Goal: Complete application form

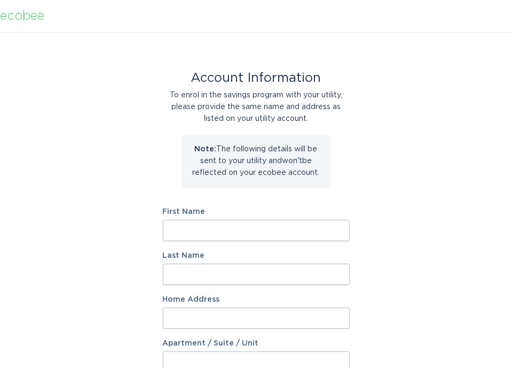
click at [183, 230] on input "First Name" at bounding box center [256, 230] width 187 height 21
type input "[PERSON_NAME]"
click at [210, 274] on input "Last Name" at bounding box center [256, 273] width 187 height 21
type input "[PERSON_NAME]"
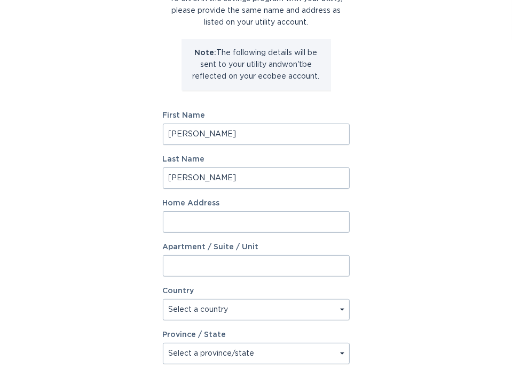
scroll to position [107, 0]
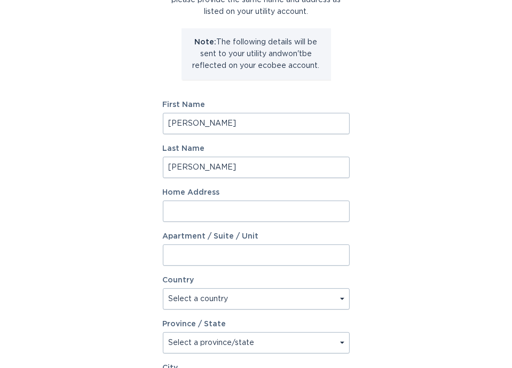
click at [171, 211] on input "Home Address" at bounding box center [256, 210] width 187 height 21
type input "[STREET_ADDRESS]"
select select "US"
type input "bethesda"
type input "20814"
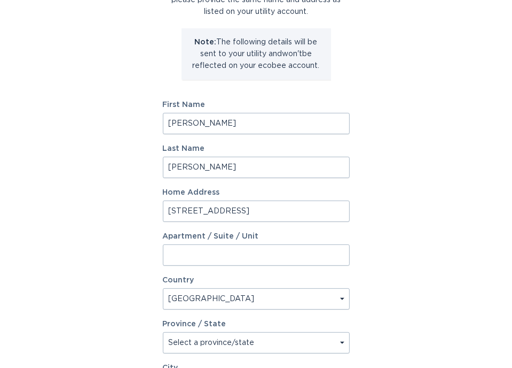
select select "MD"
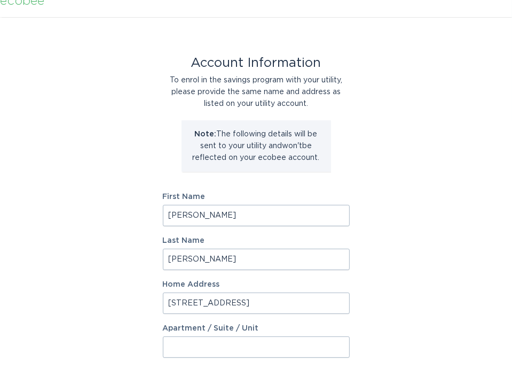
scroll to position [0, 0]
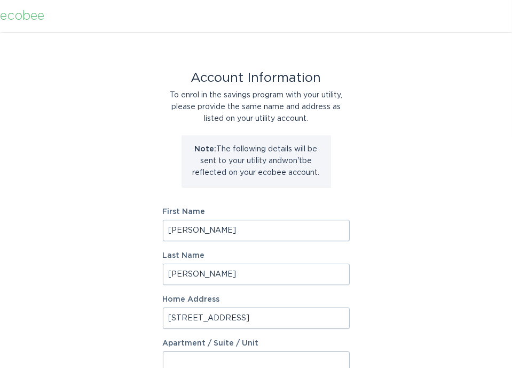
drag, startPoint x: 267, startPoint y: 316, endPoint x: 161, endPoint y: 312, distance: 105.9
click at [161, 312] on div "Account Information To enrol in the savings program with your utility, please p…" at bounding box center [256, 327] width 512 height 590
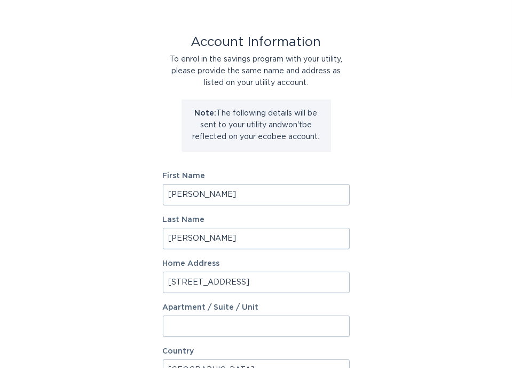
scroll to position [107, 0]
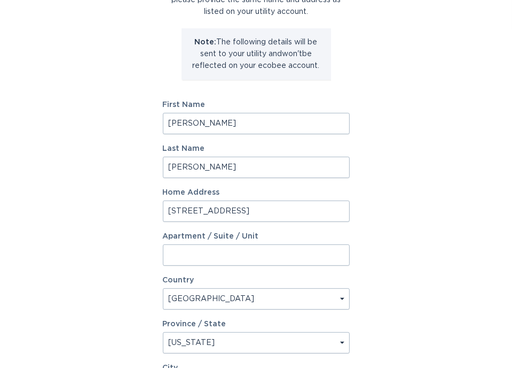
type input "[STREET_ADDRESS]"
click at [194, 250] on input "Apartment / Suite / Unit" at bounding box center [256, 254] width 187 height 21
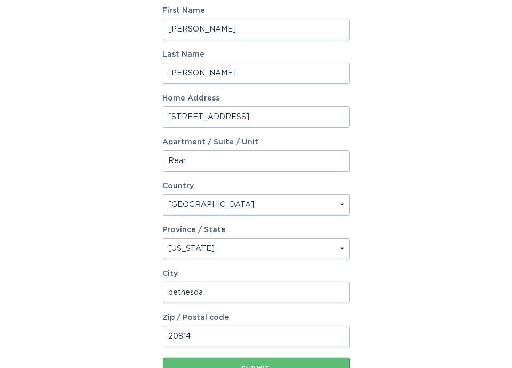
scroll to position [214, 0]
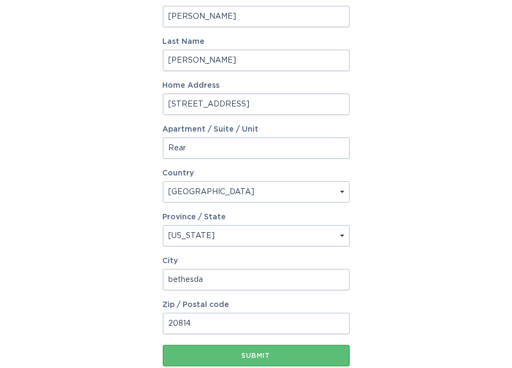
type input "Rear"
click at [342, 234] on select "Select a province/state [US_STATE] [US_STATE] [US_STATE] [US_STATE] [US_STATE] …" at bounding box center [256, 235] width 187 height 21
select select "NH"
click at [163, 225] on select "Select a province/state [US_STATE] [US_STATE] [US_STATE] [US_STATE] [US_STATE] …" at bounding box center [256, 235] width 187 height 21
drag, startPoint x: 232, startPoint y: 279, endPoint x: 164, endPoint y: 282, distance: 69.0
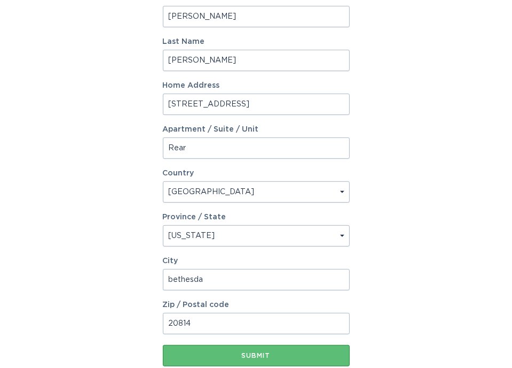
click at [164, 282] on input "bethesda" at bounding box center [256, 279] width 187 height 21
type input "Sanbornton"
drag, startPoint x: 206, startPoint y: 318, endPoint x: 168, endPoint y: 322, distance: 38.7
click at [167, 322] on input "20814" at bounding box center [256, 323] width 187 height 21
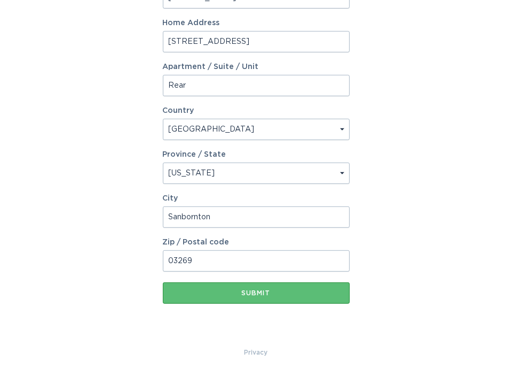
scroll to position [282, 0]
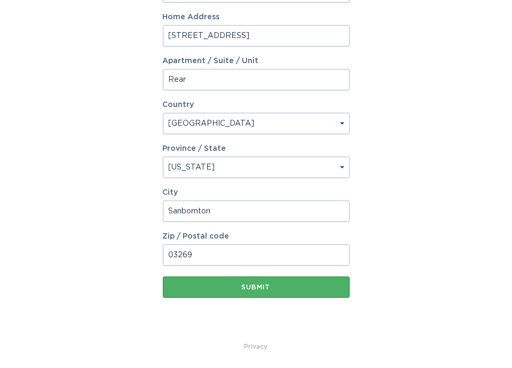
type input "03269"
click at [258, 286] on div "Submit" at bounding box center [256, 287] width 176 height 6
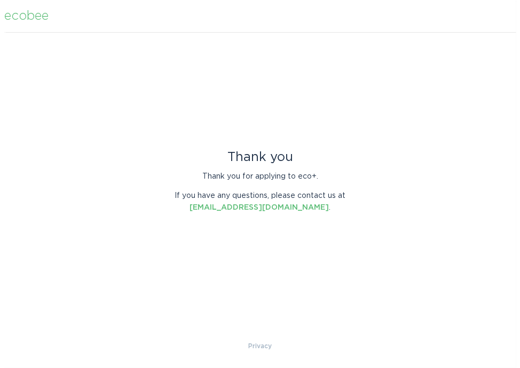
scroll to position [0, 0]
